Goal: Task Accomplishment & Management: Manage account settings

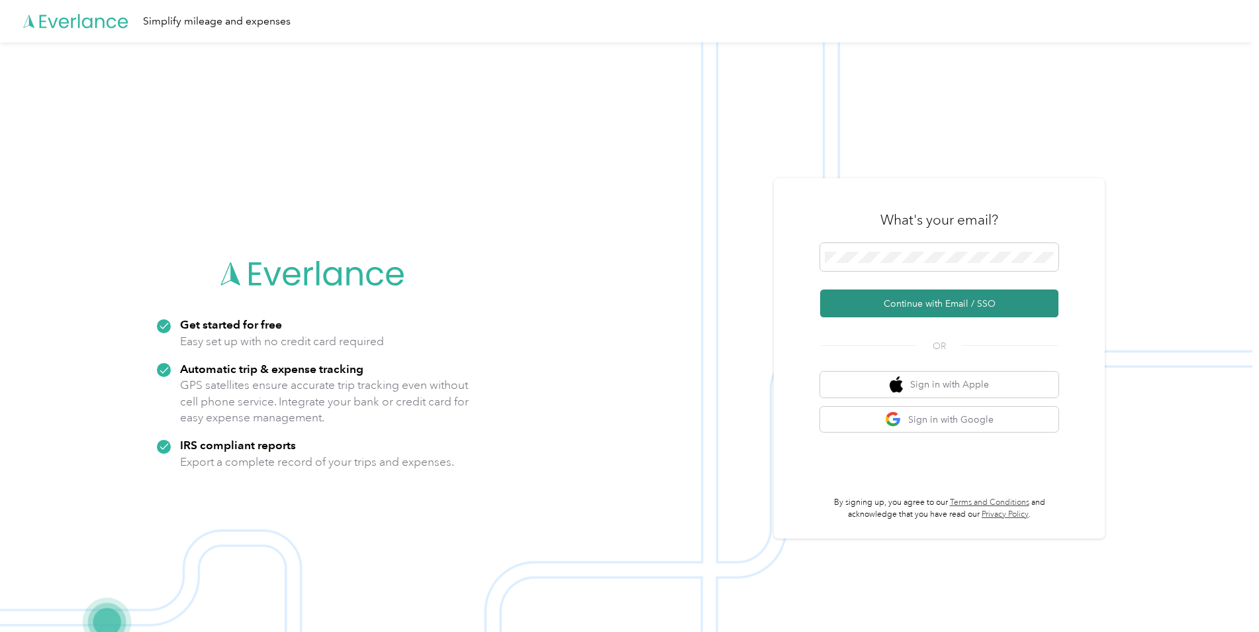
click at [944, 316] on button "Continue with Email / SSO" at bounding box center [939, 303] width 238 height 28
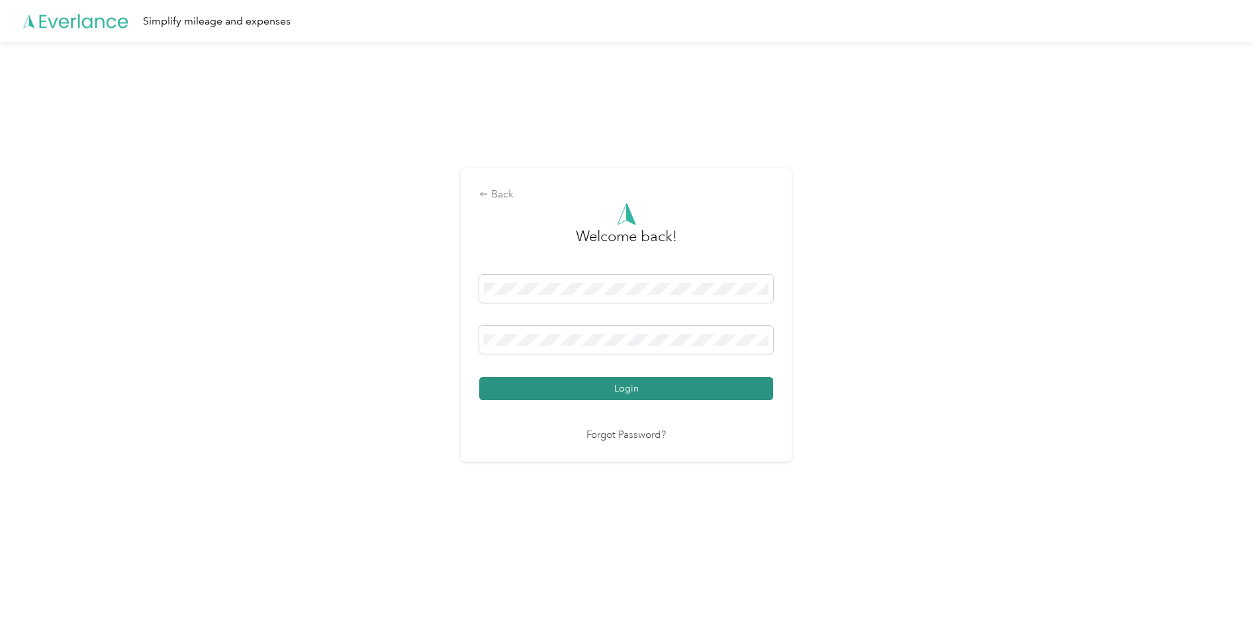
click at [643, 383] on button "Login" at bounding box center [626, 388] width 294 height 23
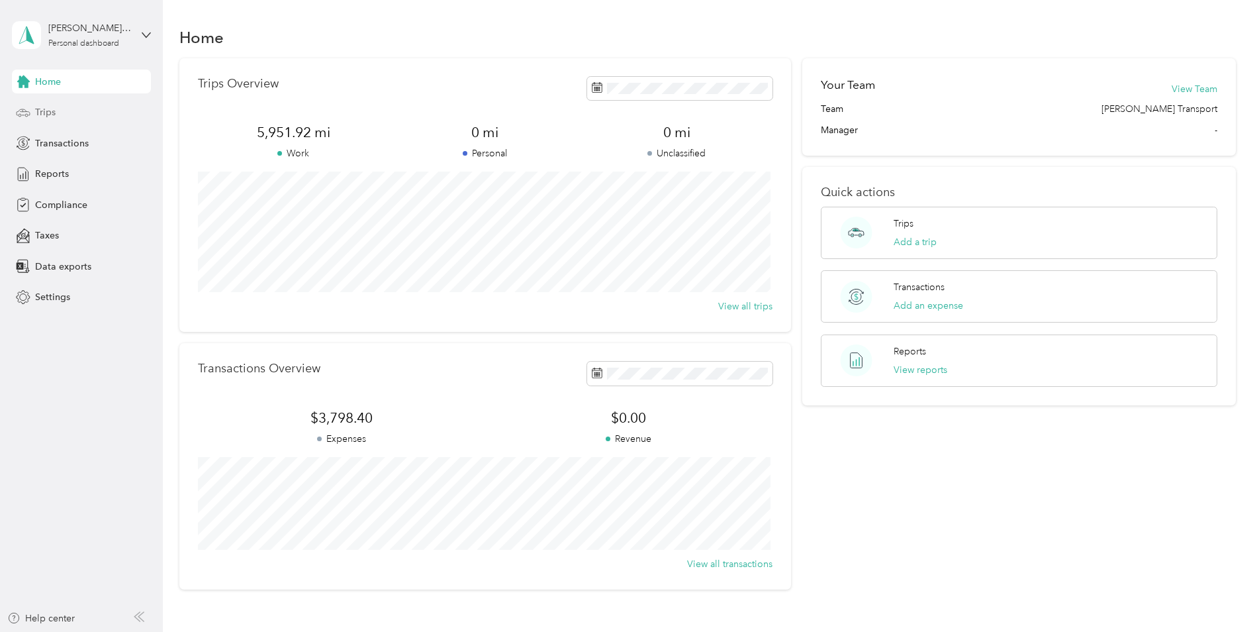
click at [73, 111] on div "Trips" at bounding box center [81, 113] width 139 height 24
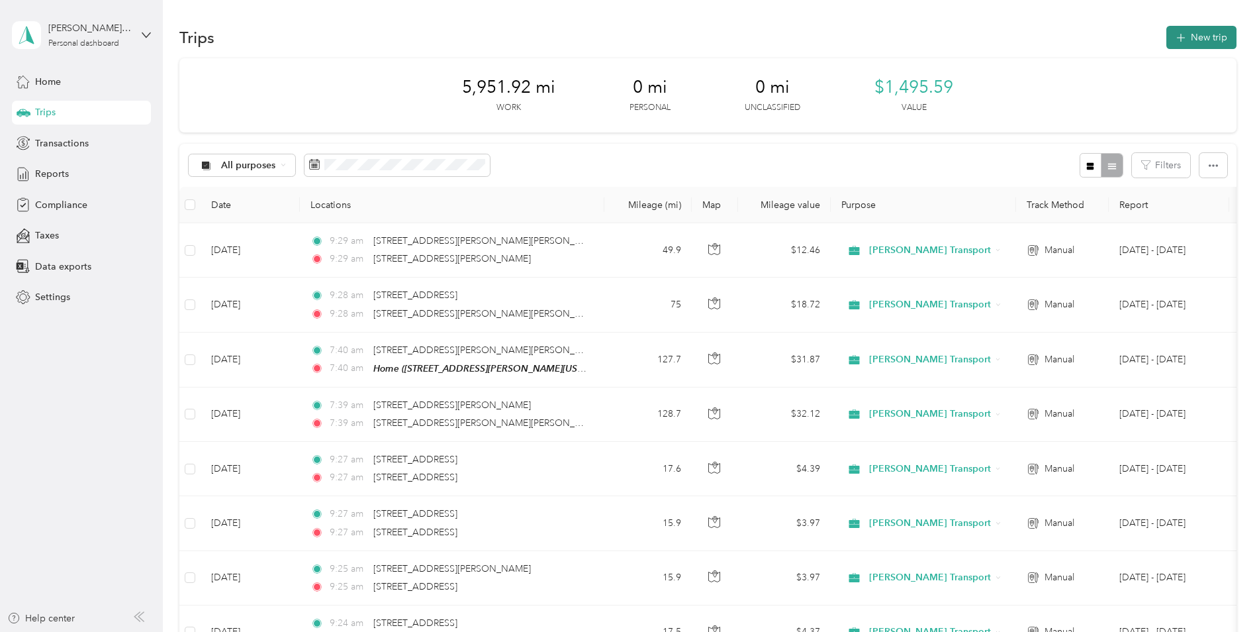
click at [1187, 37] on button "New trip" at bounding box center [1202, 37] width 70 height 23
